Goal: Task Accomplishment & Management: Manage account settings

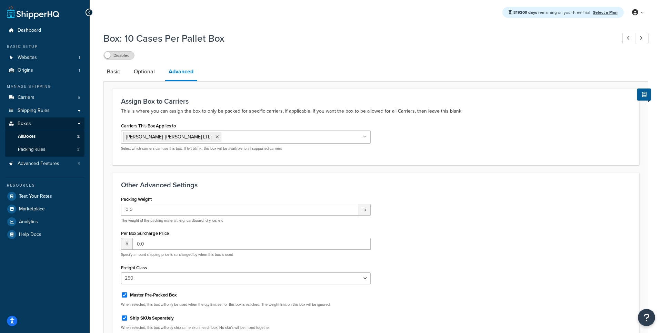
select select "250"
click at [34, 101] on link "Carriers 5" at bounding box center [44, 97] width 79 height 13
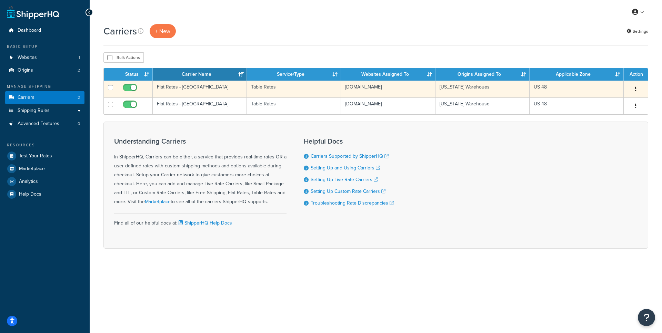
click at [200, 91] on td "Flat Rates - [GEOGRAPHIC_DATA]" at bounding box center [200, 89] width 94 height 17
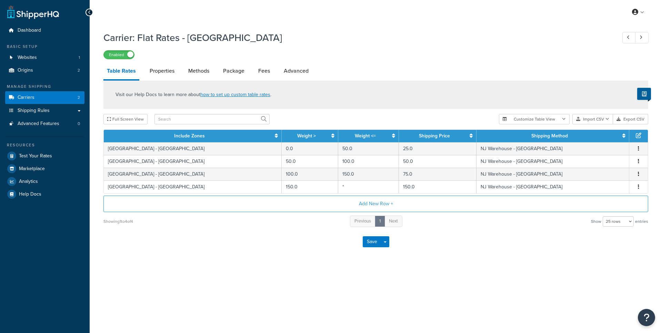
select select "25"
click at [371, 203] on button "Add New Row +" at bounding box center [375, 204] width 545 height 17
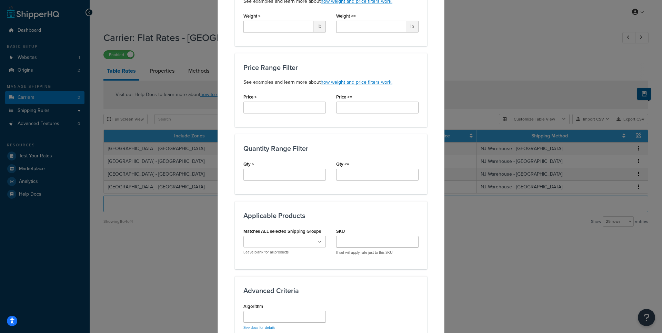
scroll to position [194, 0]
click at [305, 245] on input "Matches ALL selected Shipping Groups" at bounding box center [275, 242] width 61 height 8
click at [352, 280] on div "Advanced Criteria Algorithm See docs for details" at bounding box center [331, 309] width 192 height 68
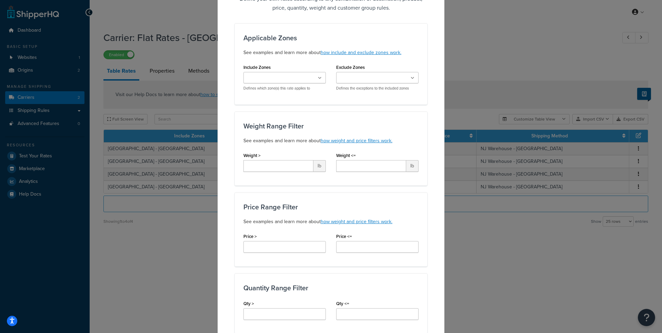
scroll to position [0, 0]
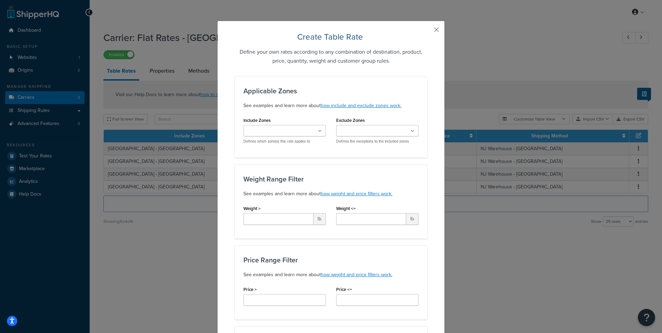
click at [427, 32] on button "button" at bounding box center [426, 32] width 2 height 2
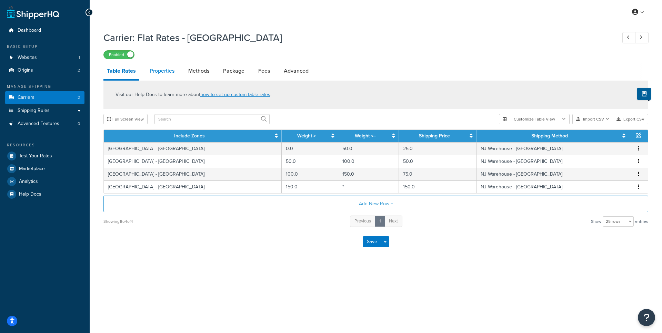
click at [164, 72] on link "Properties" at bounding box center [162, 71] width 32 height 17
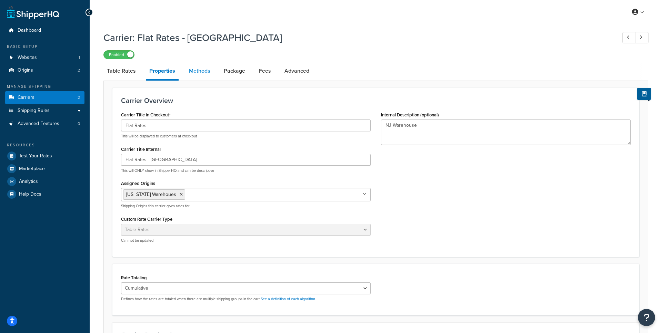
click at [200, 68] on link "Methods" at bounding box center [200, 71] width 28 height 17
select select "25"
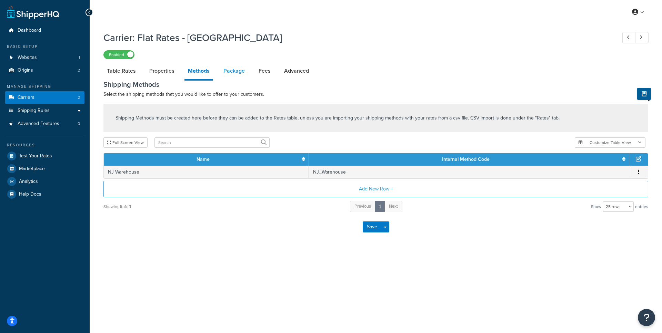
click at [234, 68] on link "Package" at bounding box center [234, 71] width 28 height 17
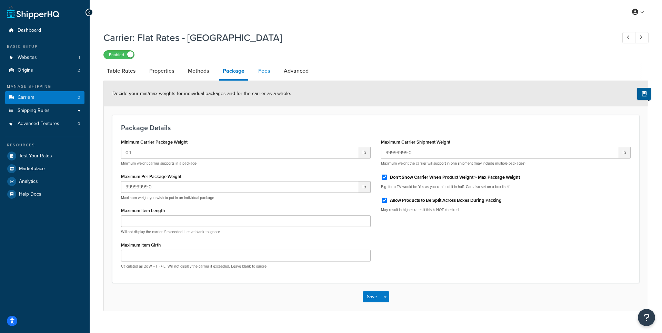
click at [270, 73] on link "Fees" at bounding box center [264, 71] width 19 height 17
select select "AFTER"
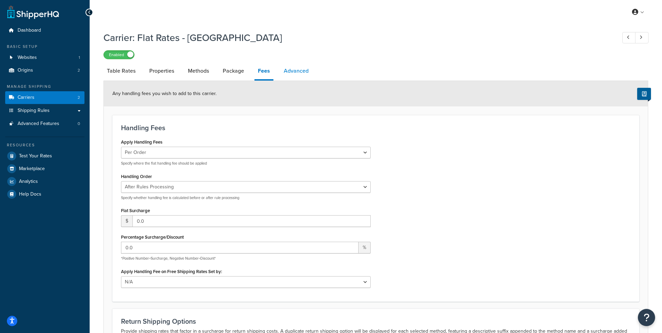
click at [288, 73] on link "Advanced" at bounding box center [296, 71] width 32 height 17
select select "false"
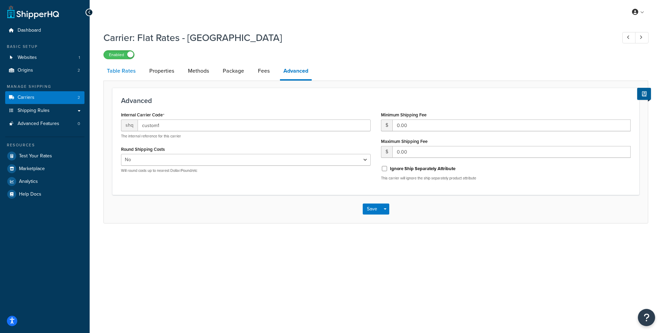
click at [130, 76] on link "Table Rates" at bounding box center [121, 71] width 36 height 17
select select "25"
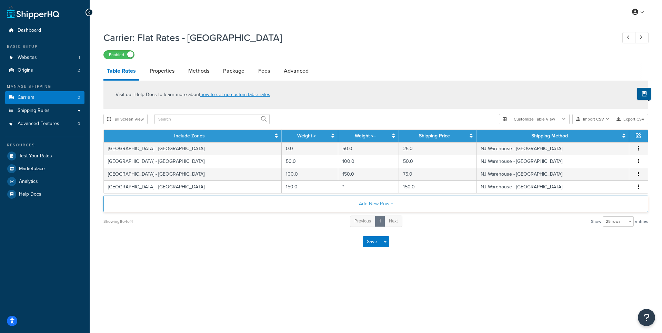
click at [368, 207] on button "Add New Row +" at bounding box center [375, 204] width 545 height 17
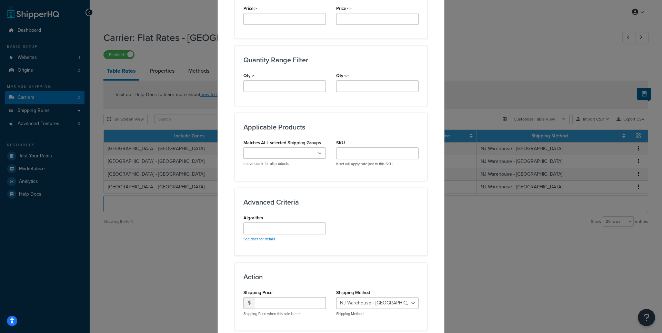
scroll to position [291, 0]
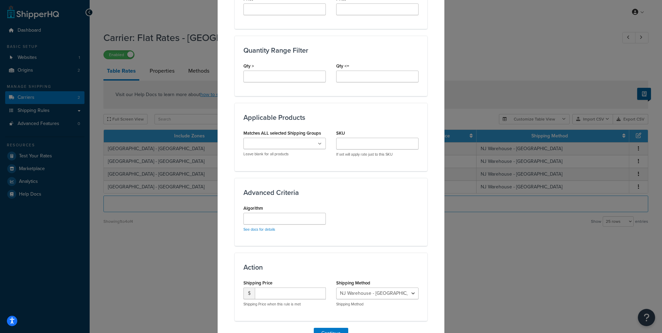
click at [288, 226] on div "See docs for details" at bounding box center [284, 222] width 82 height 19
click at [278, 222] on input "Algorithm" at bounding box center [284, 219] width 82 height 12
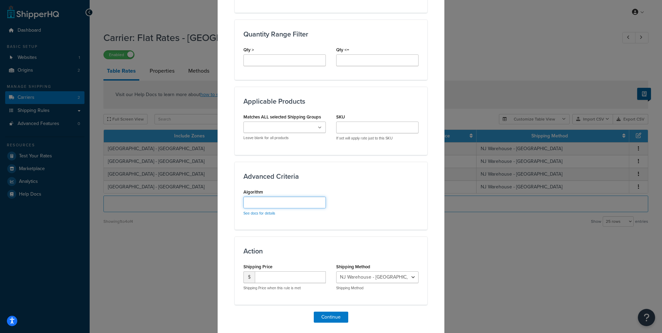
scroll to position [310, 0]
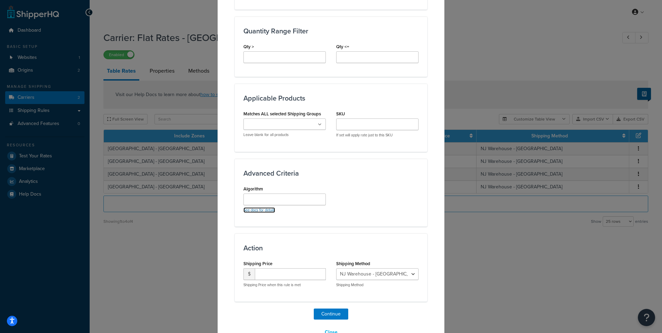
click at [265, 211] on link "See docs for details" at bounding box center [259, 211] width 32 height 6
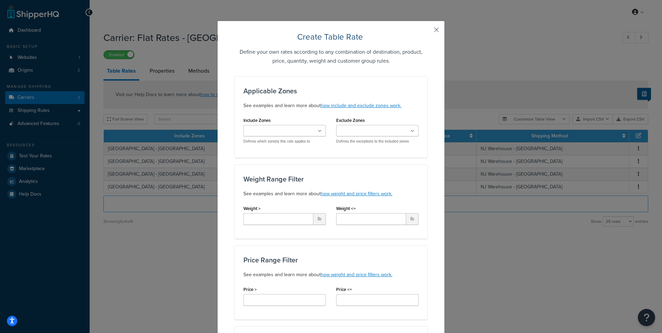
click at [427, 31] on button "button" at bounding box center [426, 32] width 2 height 2
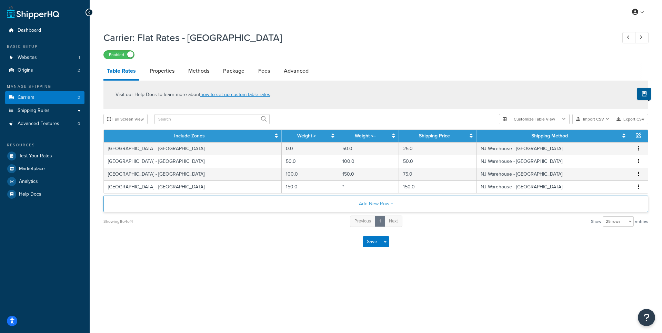
click at [384, 204] on button "Add New Row +" at bounding box center [375, 204] width 545 height 17
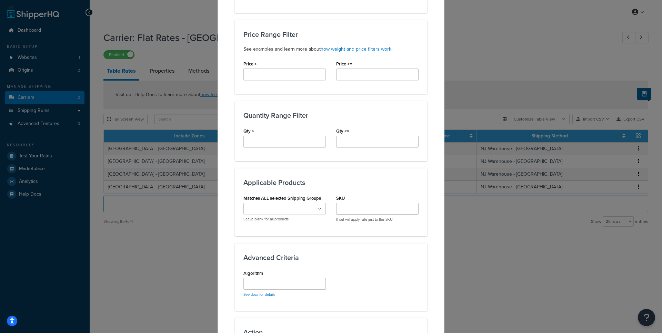
scroll to position [331, 0]
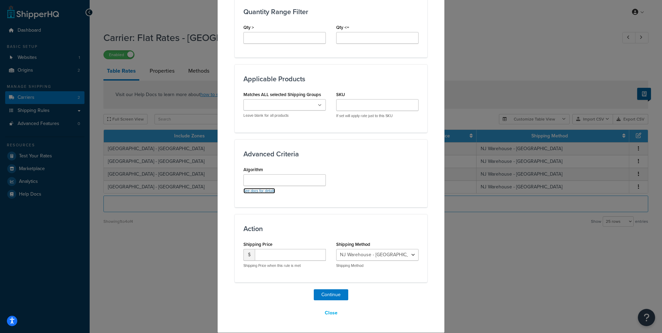
click at [263, 190] on link "See docs for details" at bounding box center [259, 191] width 32 height 6
click at [262, 193] on link "See docs for details" at bounding box center [259, 191] width 32 height 6
